Goal: Information Seeking & Learning: Learn about a topic

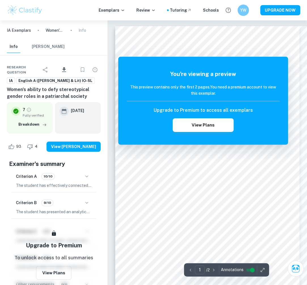
scroll to position [0, 9]
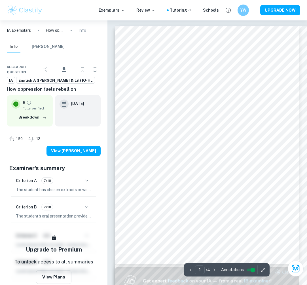
scroll to position [11, 0]
